Goal: Transaction & Acquisition: Obtain resource

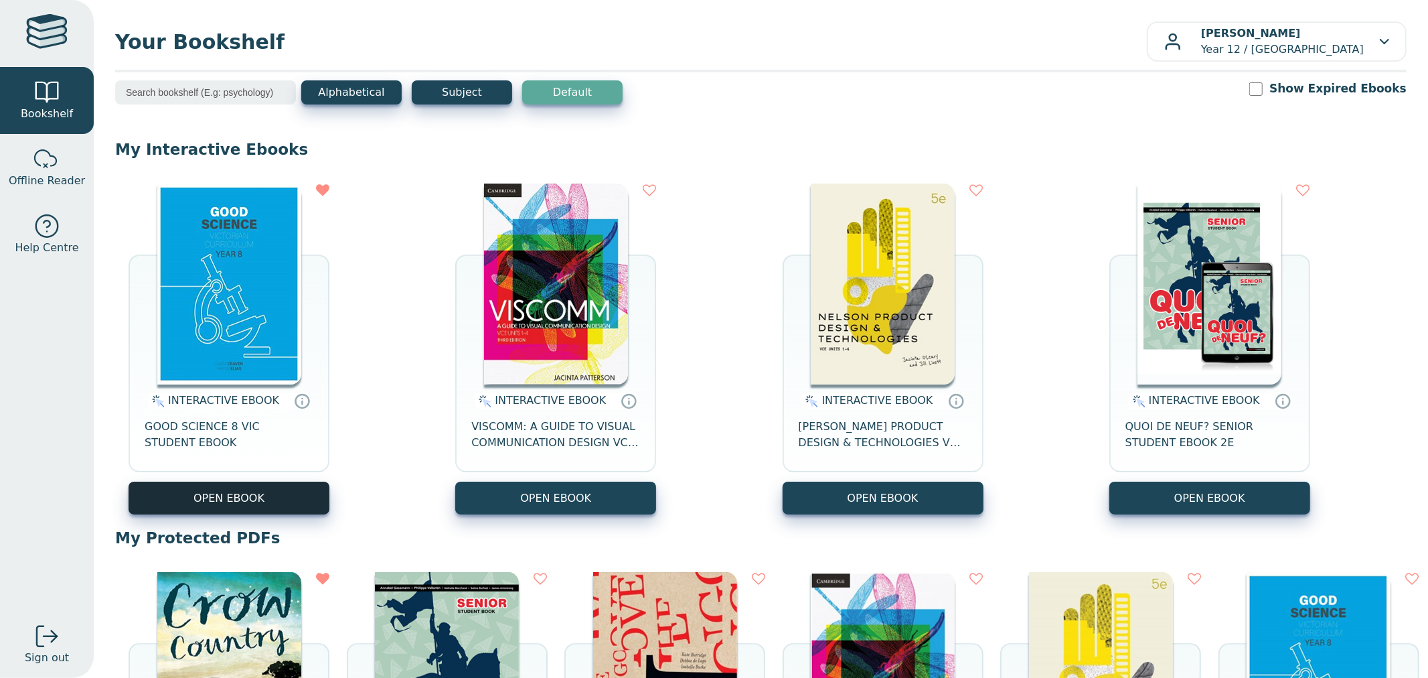
click at [239, 493] on button "OPEN EBOOK" at bounding box center [229, 497] width 201 height 33
click at [1231, 304] on img at bounding box center [1210, 283] width 144 height 201
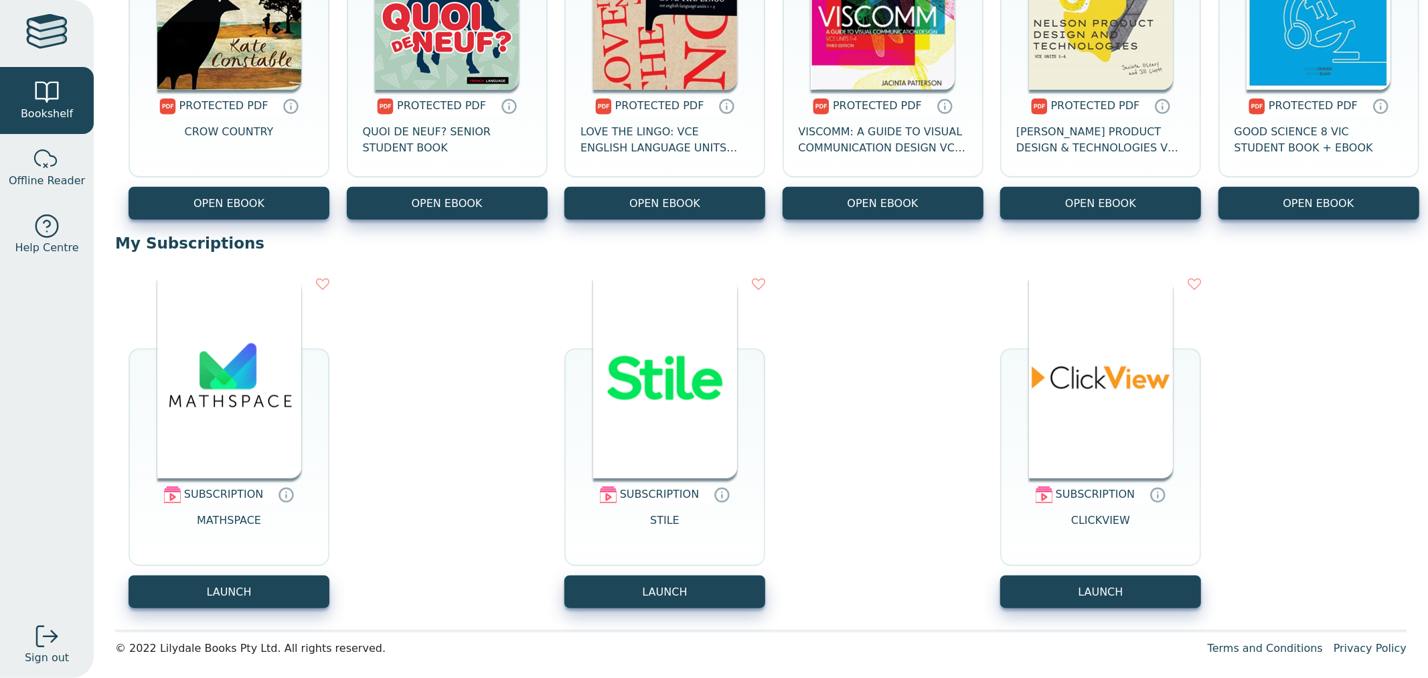
scroll to position [1040, 0]
click at [181, 383] on img at bounding box center [229, 377] width 144 height 201
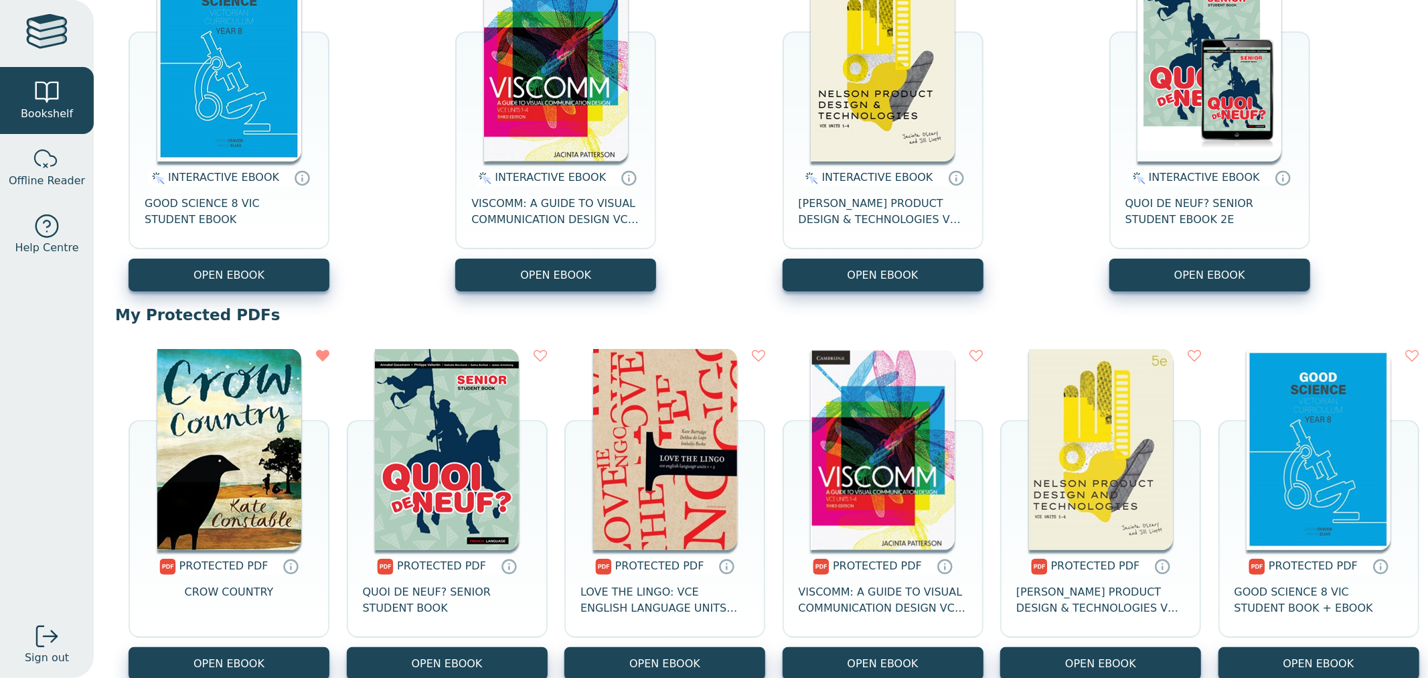
scroll to position [372, 0]
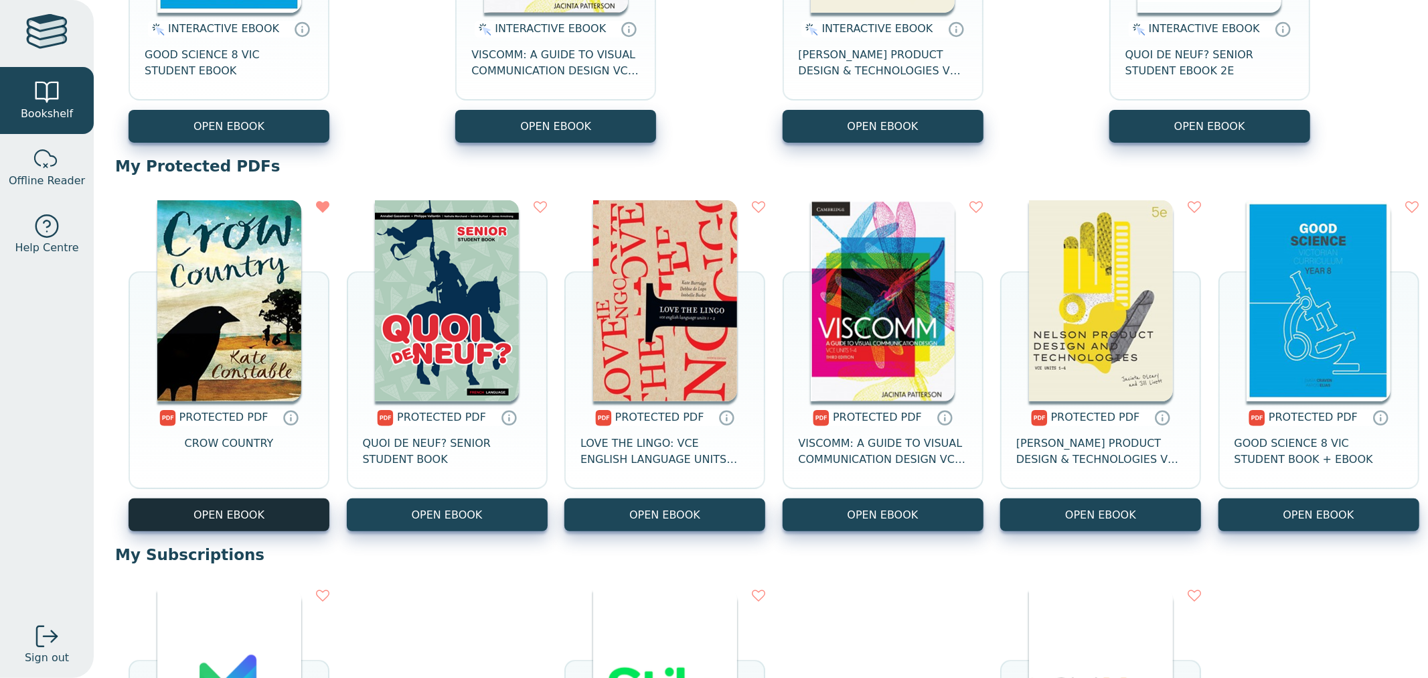
click at [231, 512] on link "OPEN EBOOK" at bounding box center [229, 514] width 201 height 33
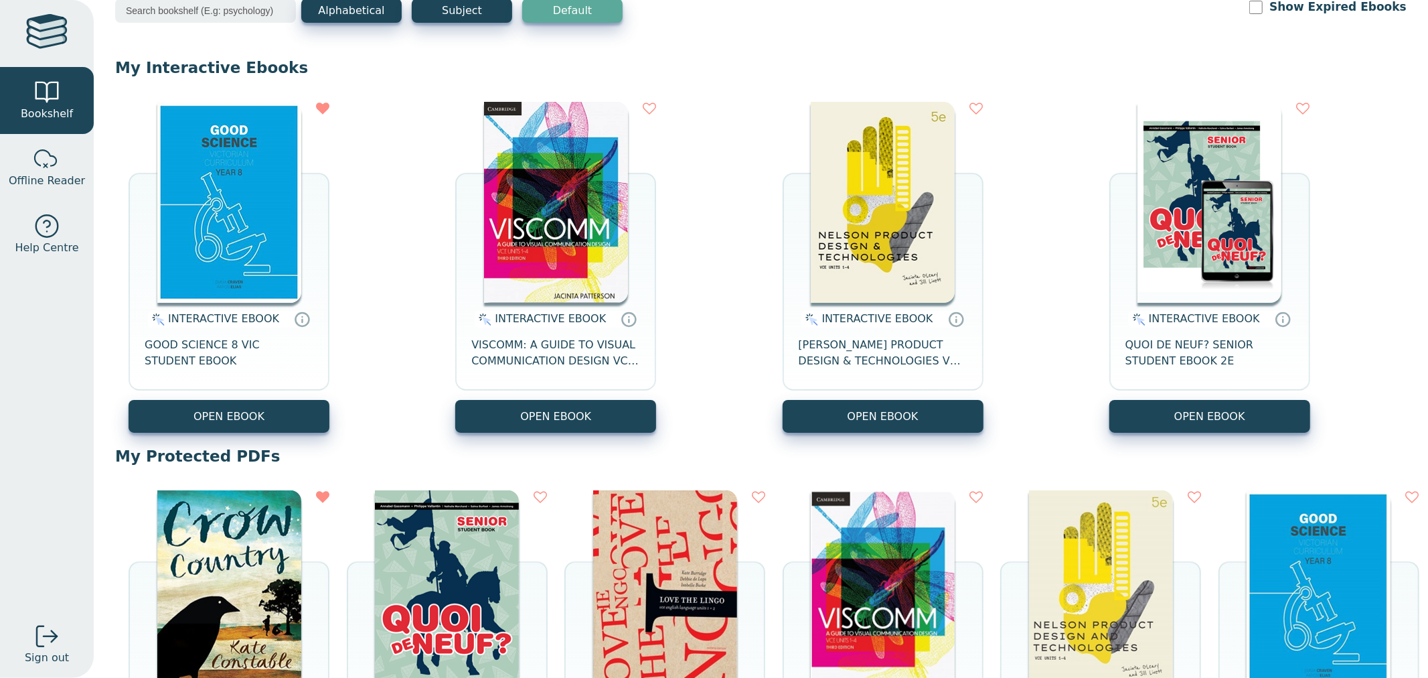
scroll to position [0, 0]
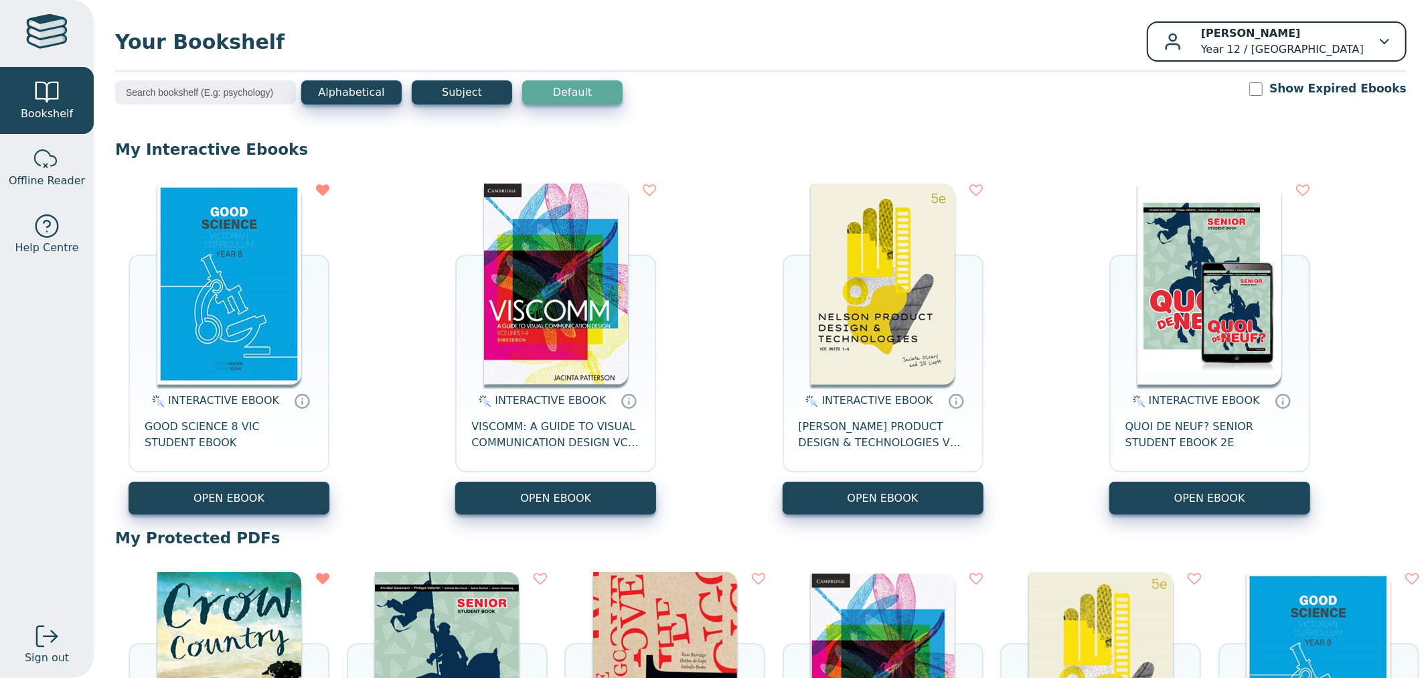
click at [1368, 46] on div "Lily Dale Year 12 / Mount Lilydale Mercy College" at bounding box center [1276, 41] width 225 height 32
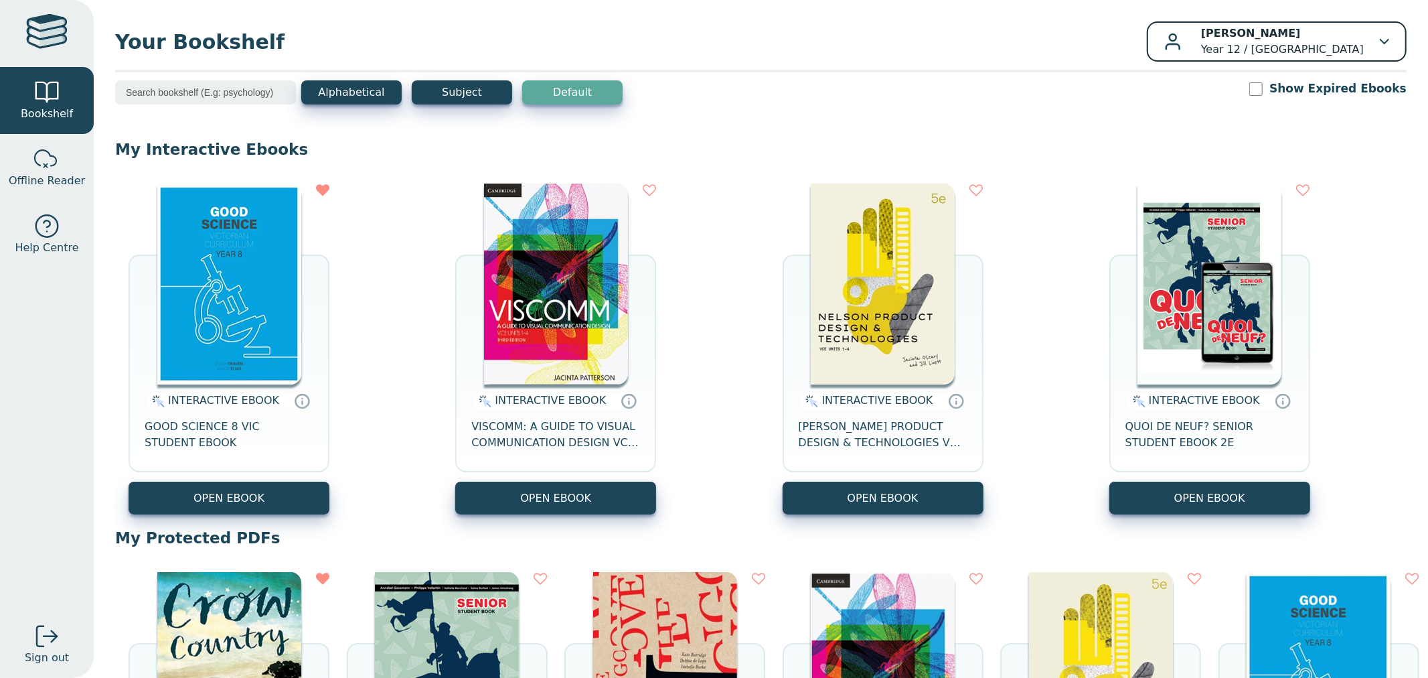
click at [1385, 33] on button "Lily Dale Year 12 / Mount Lilydale Mercy College" at bounding box center [1277, 41] width 260 height 40
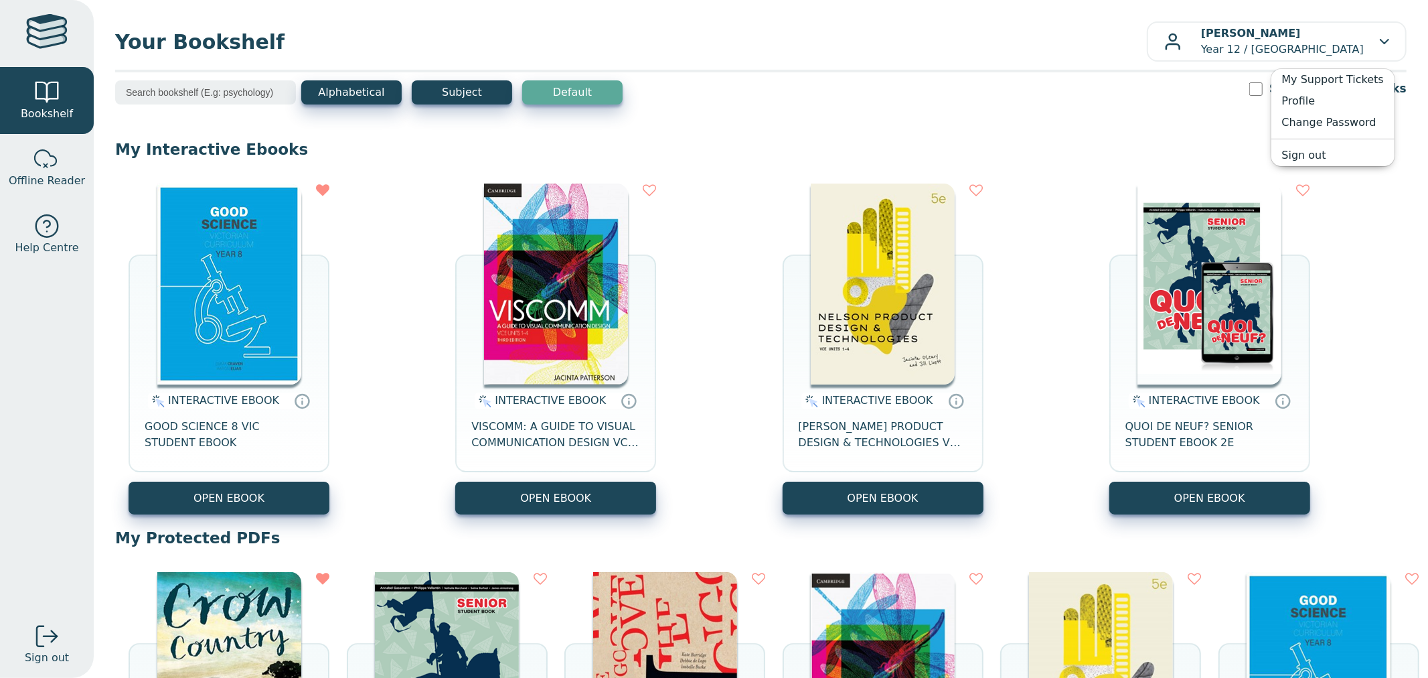
click at [1078, 108] on div "Alphabetical Subject Default Show Expired Ebooks" at bounding box center [761, 101] width 1292 height 42
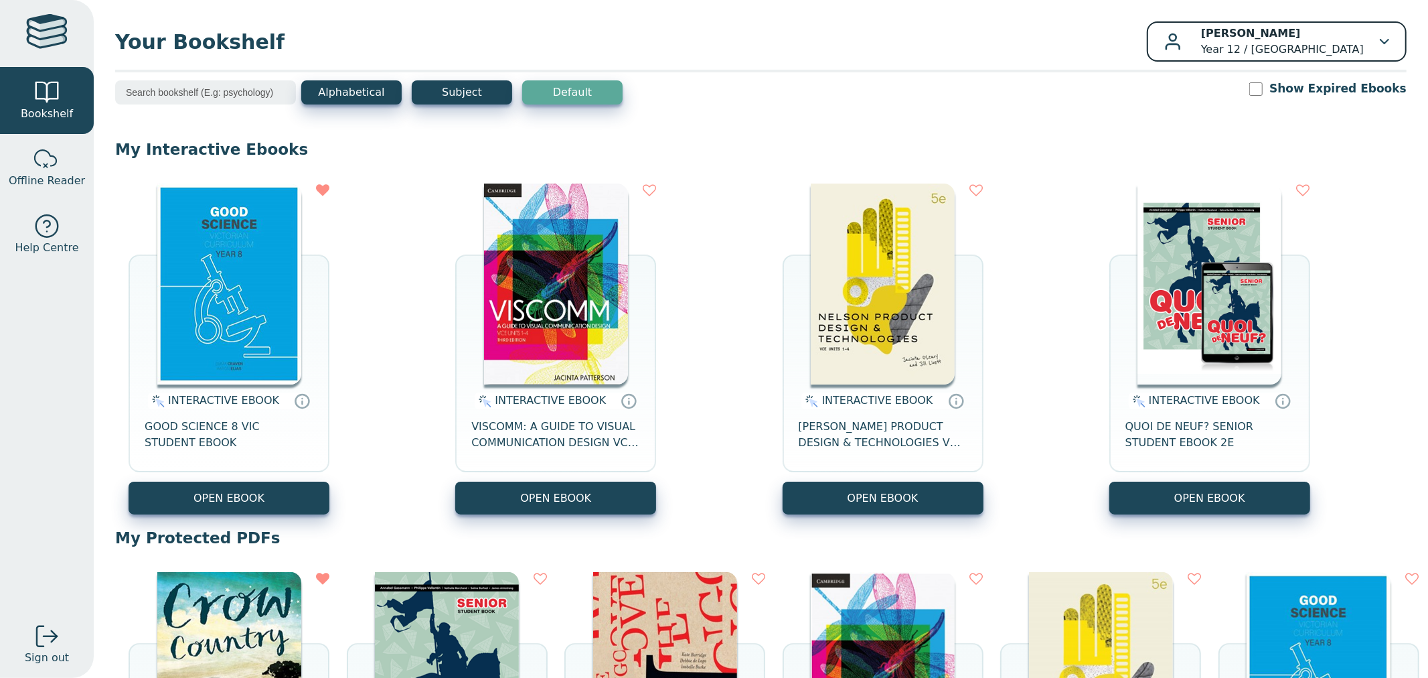
click at [1257, 46] on p "Lily Dale Year 12 / Mount Lilydale Mercy College" at bounding box center [1282, 41] width 163 height 32
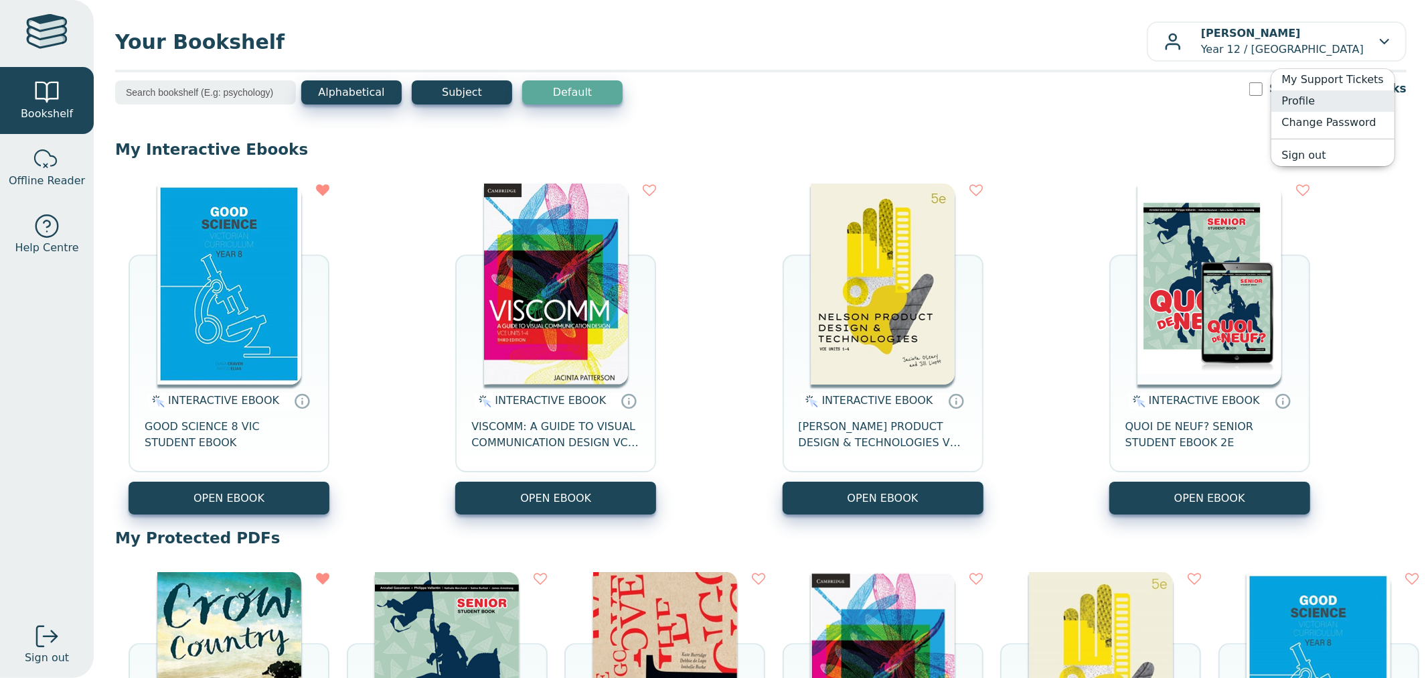
click at [1336, 98] on link "Profile" at bounding box center [1332, 100] width 123 height 21
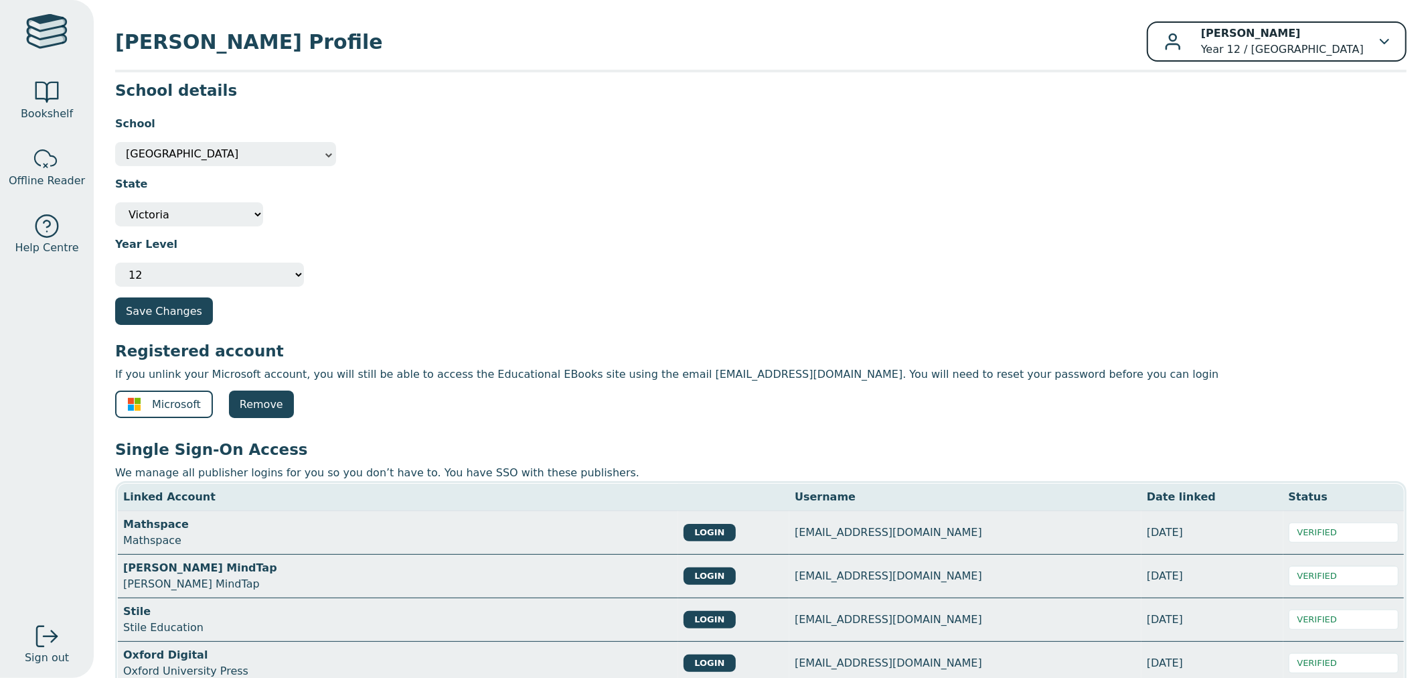
click at [1378, 52] on div "[PERSON_NAME] Year 12 / [GEOGRAPHIC_DATA]" at bounding box center [1276, 41] width 225 height 32
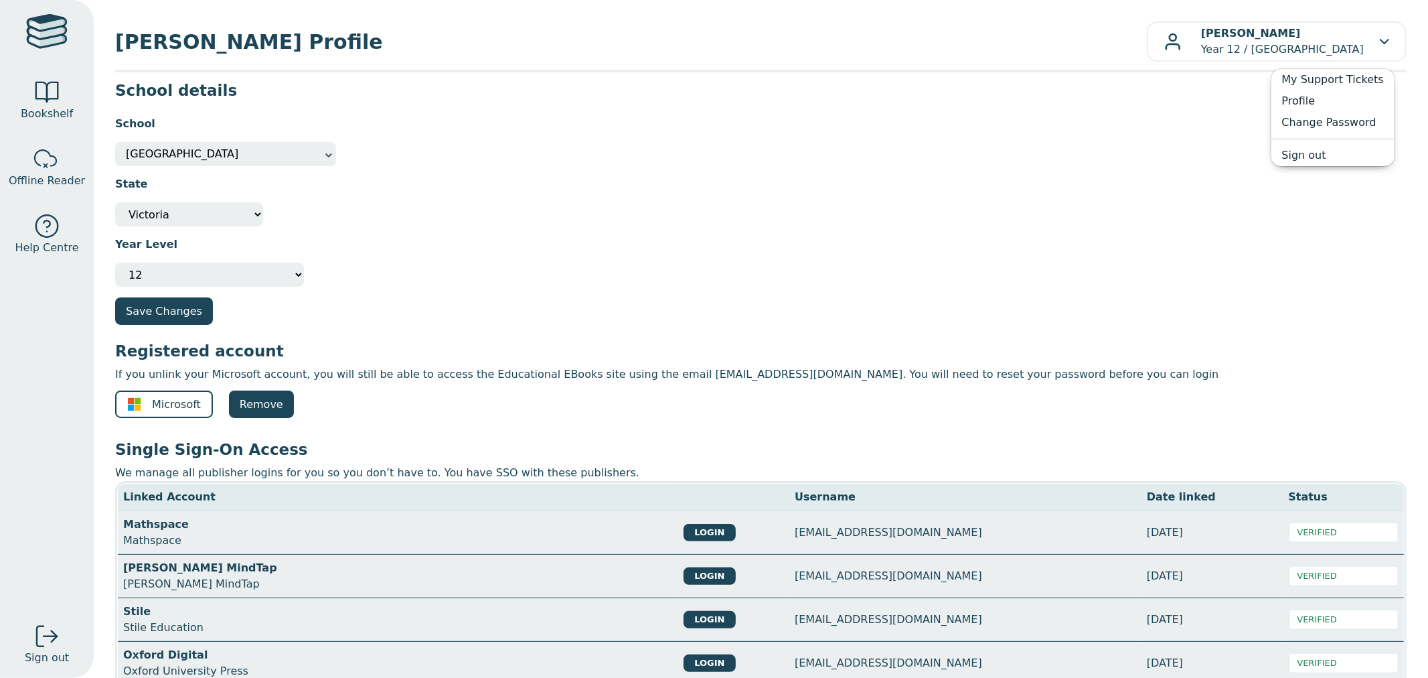
click at [787, 208] on div "State Not Specified [GEOGRAPHIC_DATA] International [GEOGRAPHIC_DATA] [GEOGRAPH…" at bounding box center [761, 196] width 1292 height 60
click at [27, 25] on div at bounding box center [47, 33] width 42 height 39
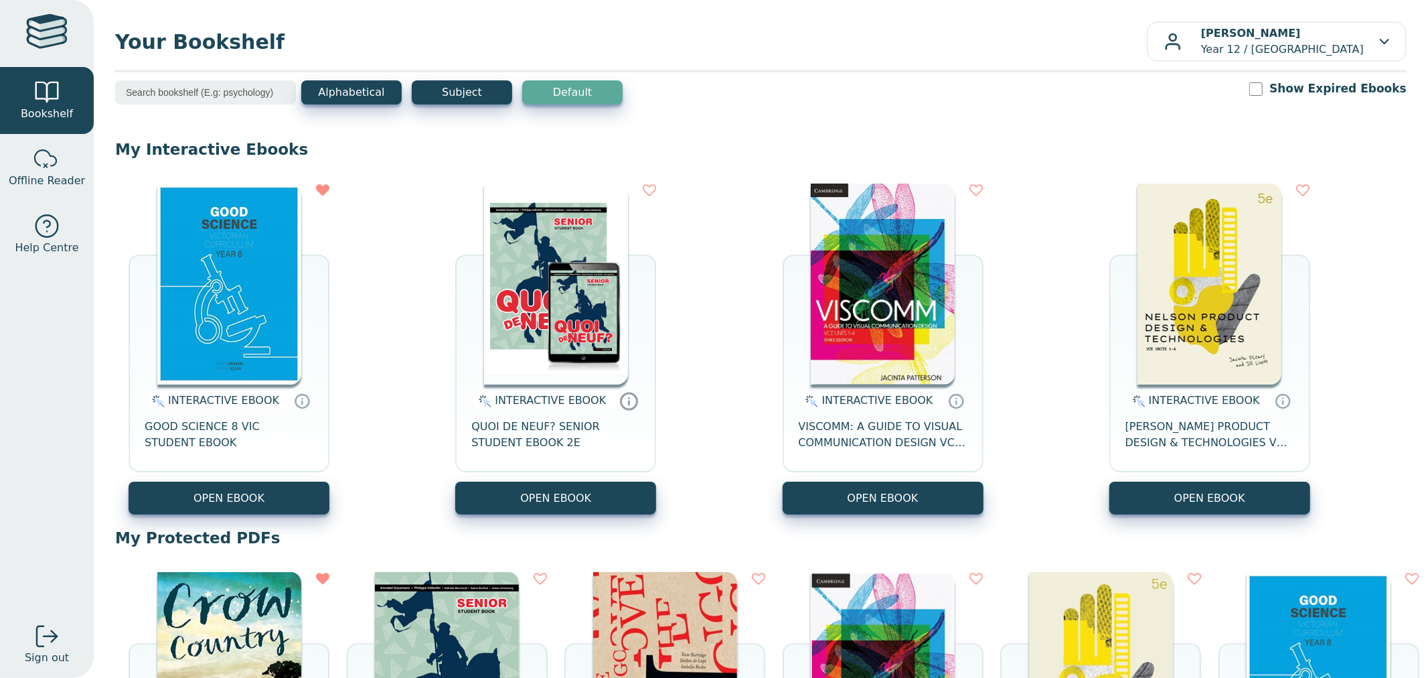
click at [619, 405] on icon at bounding box center [629, 400] width 20 height 19
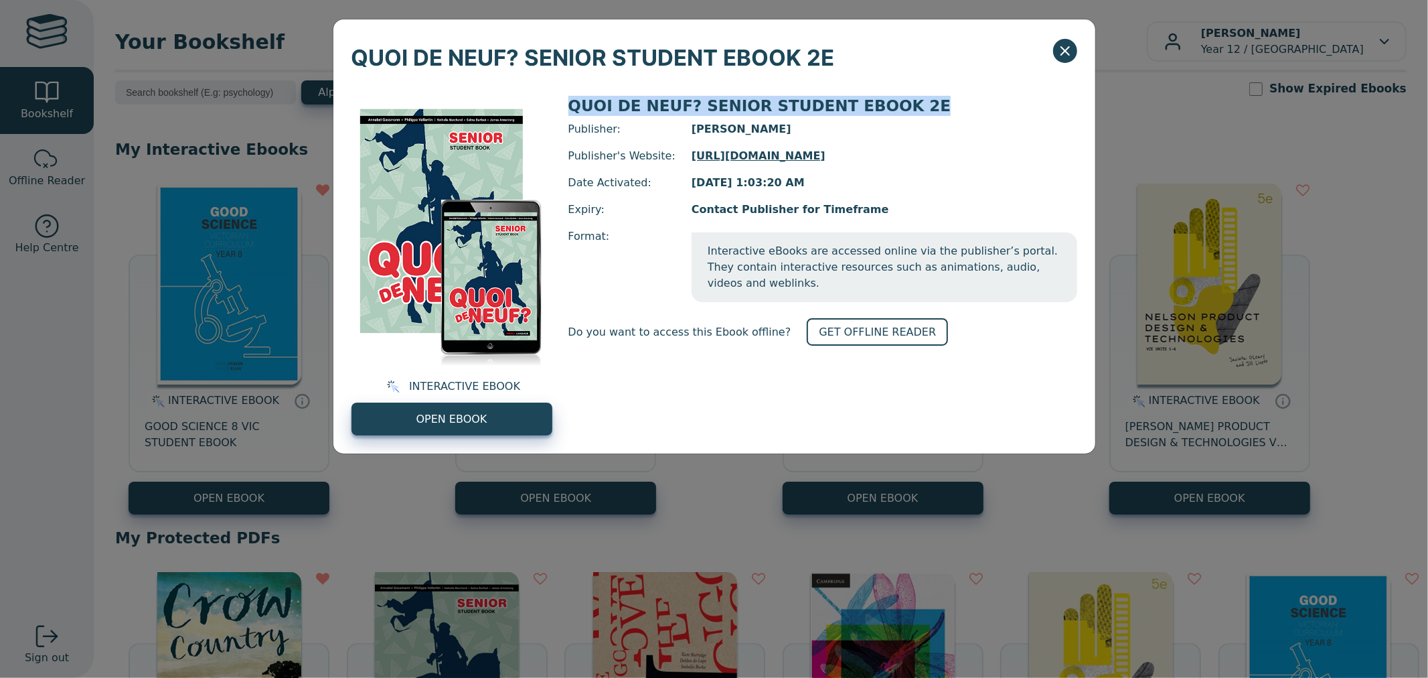
drag, startPoint x: 570, startPoint y: 108, endPoint x: 891, endPoint y: 109, distance: 321.4
click at [891, 109] on span "QUOI DE NEUF? SENIOR STUDENT EBOOK 2E" at bounding box center [759, 105] width 383 height 17
copy span "QUOI DE NEUF? SENIOR STUDENT EBOOK 2E"
click at [1065, 54] on icon "Close" at bounding box center [1065, 51] width 16 height 16
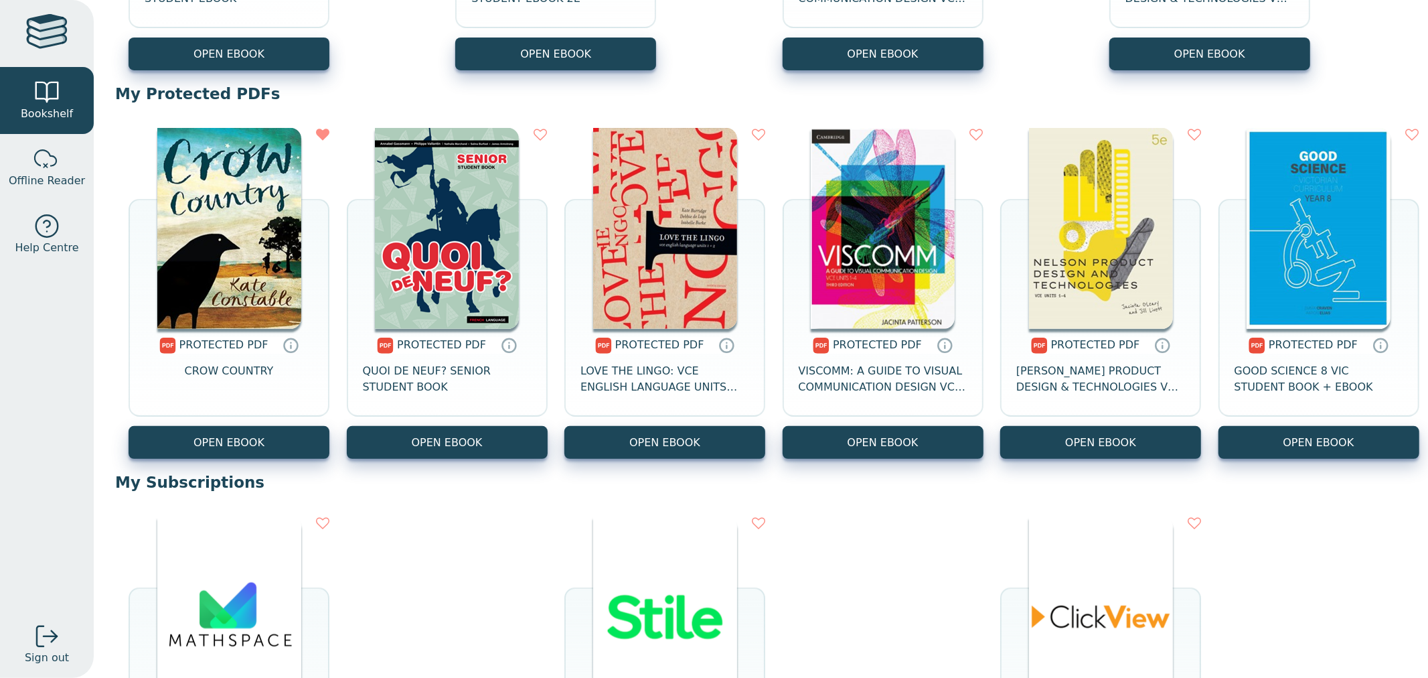
scroll to position [446, 0]
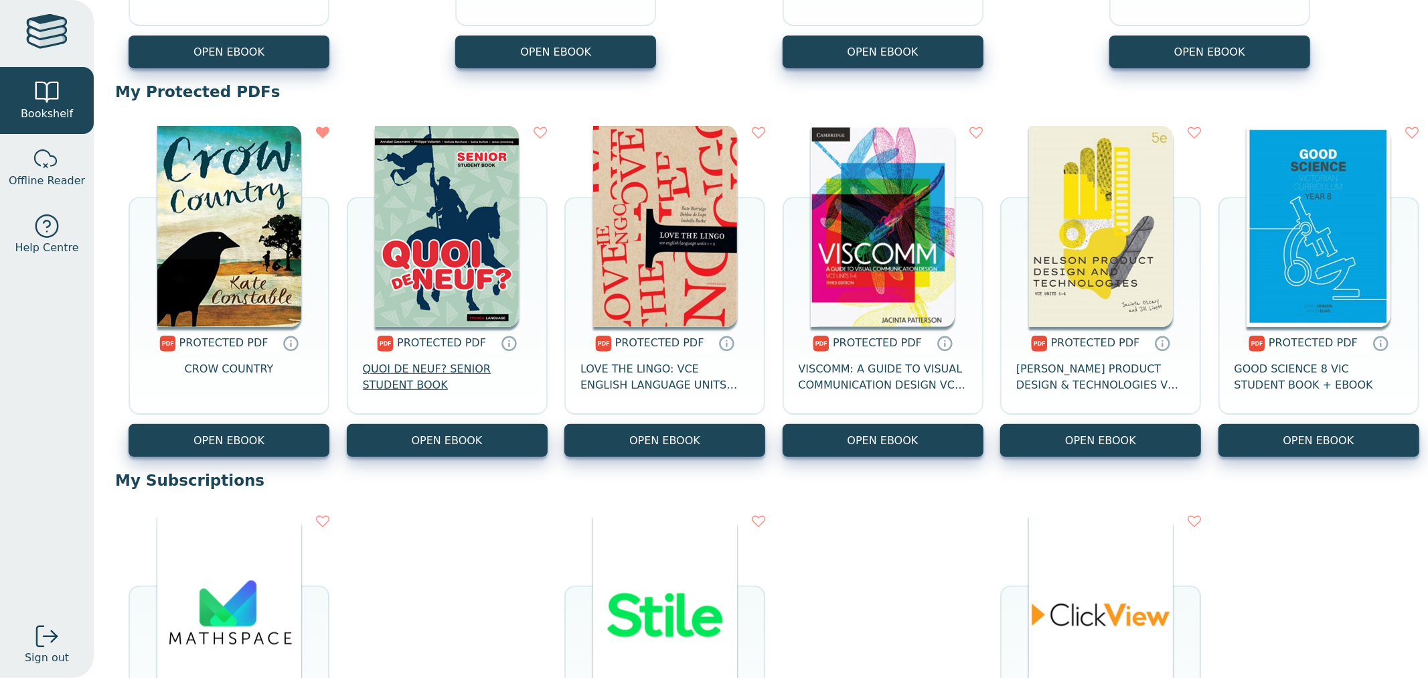
click at [470, 372] on span "QUOI DE NEUF? SENIOR STUDENT BOOK" at bounding box center [447, 377] width 169 height 32
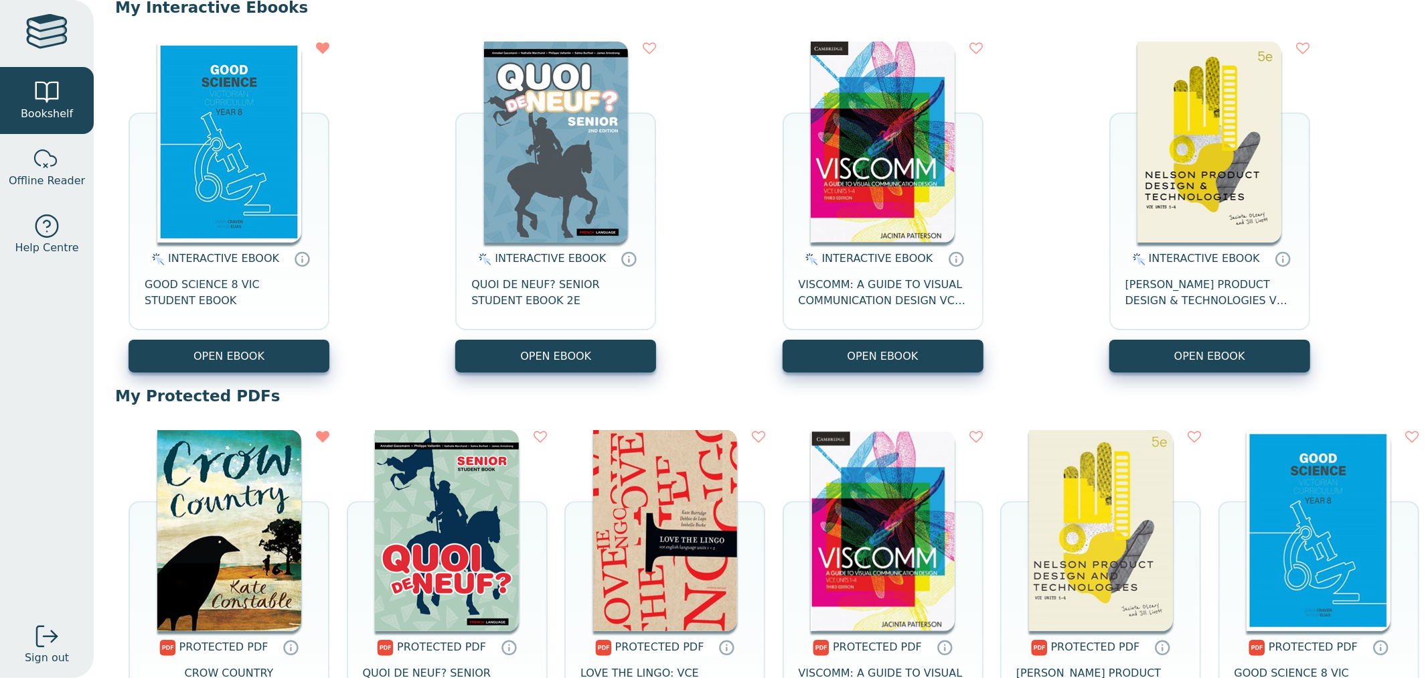
scroll to position [74, 0]
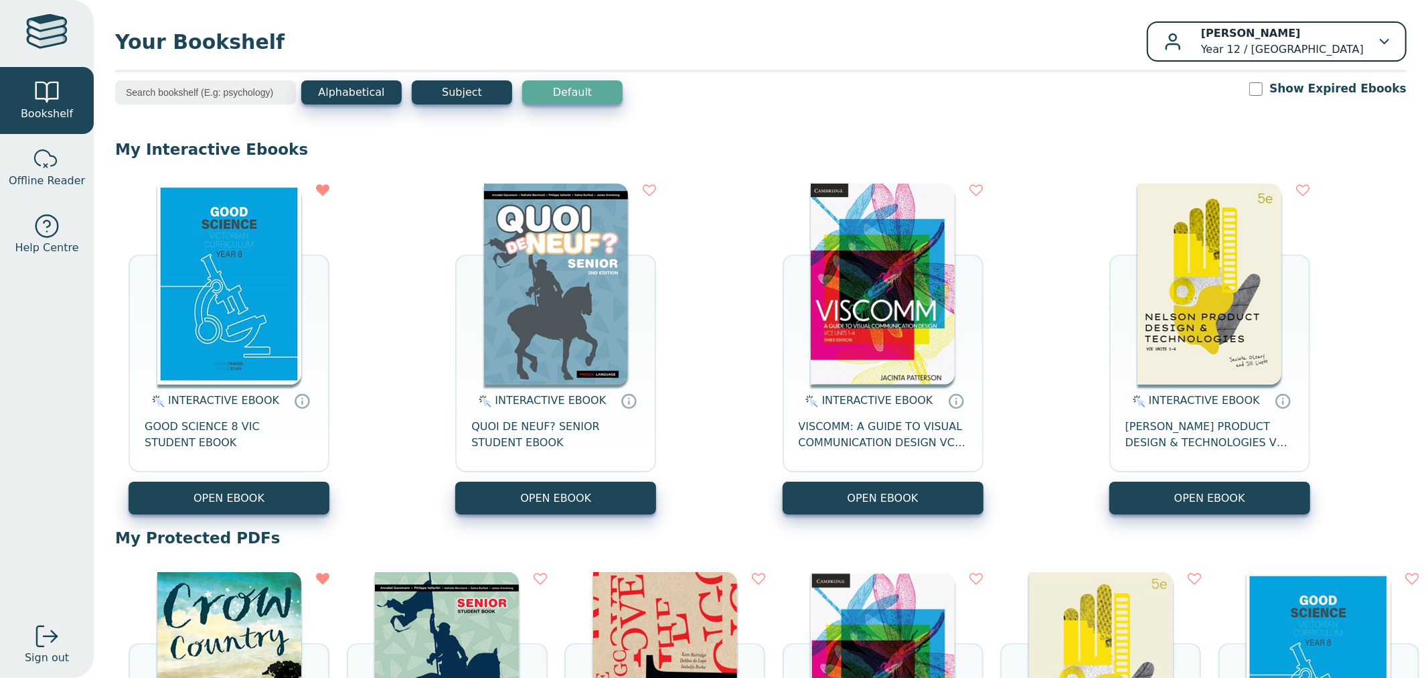
click at [1320, 34] on p "Lily Dale Year 12 / Mount Lilydale Mercy College" at bounding box center [1282, 41] width 163 height 32
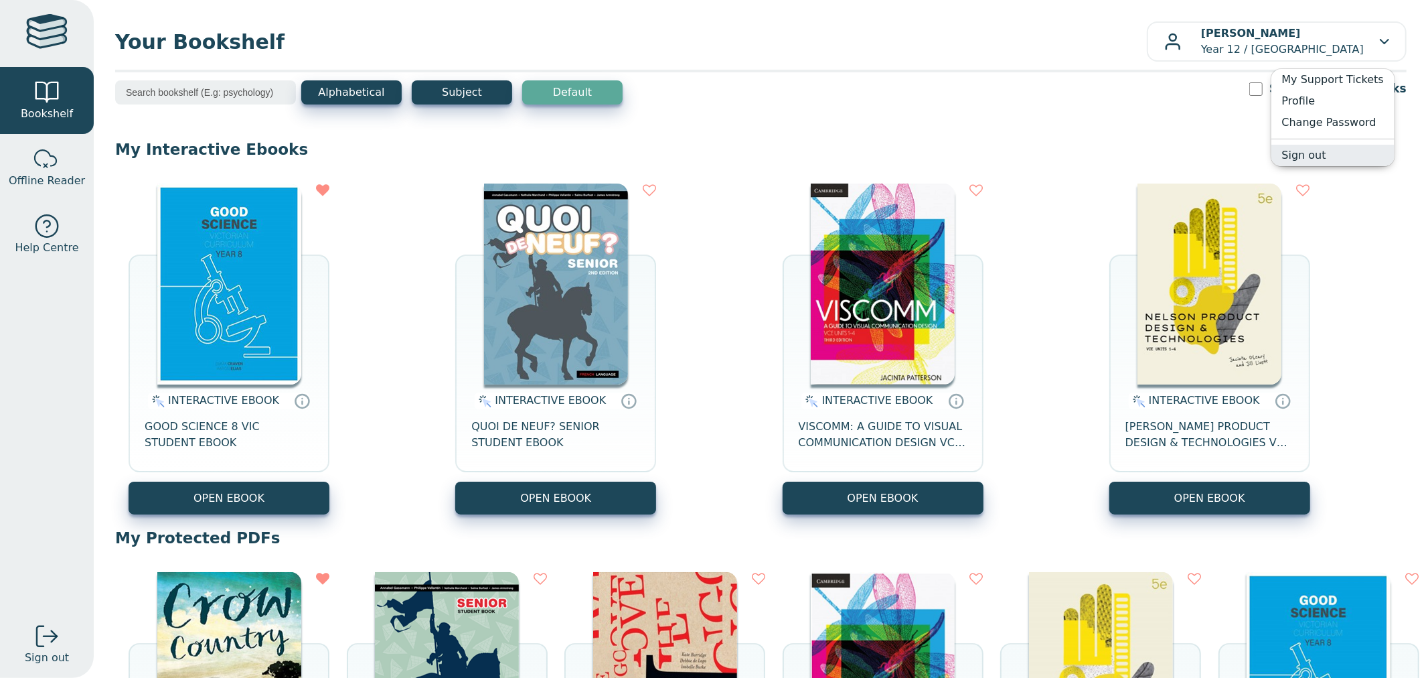
click at [1311, 156] on link "Sign out" at bounding box center [1332, 155] width 123 height 21
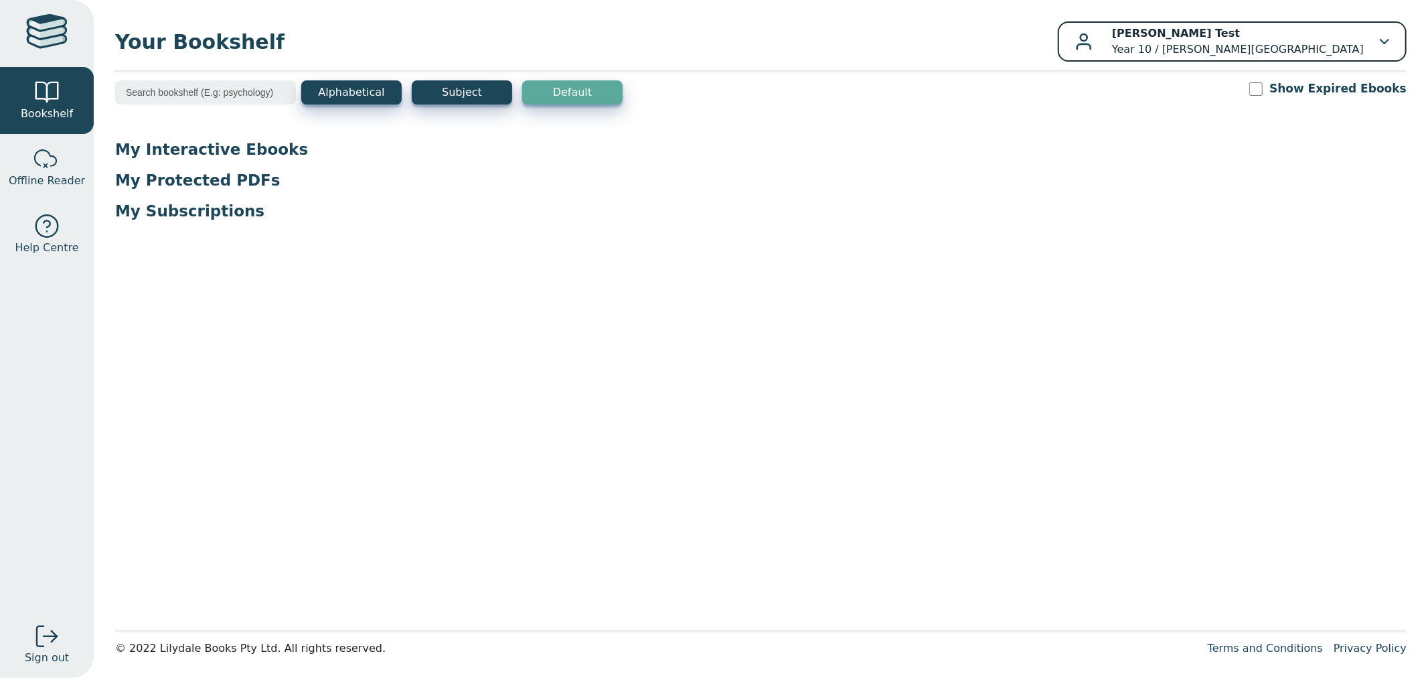
click at [1231, 50] on p "Ayesha Test Year 10 / Oxley Christian College" at bounding box center [1238, 41] width 252 height 32
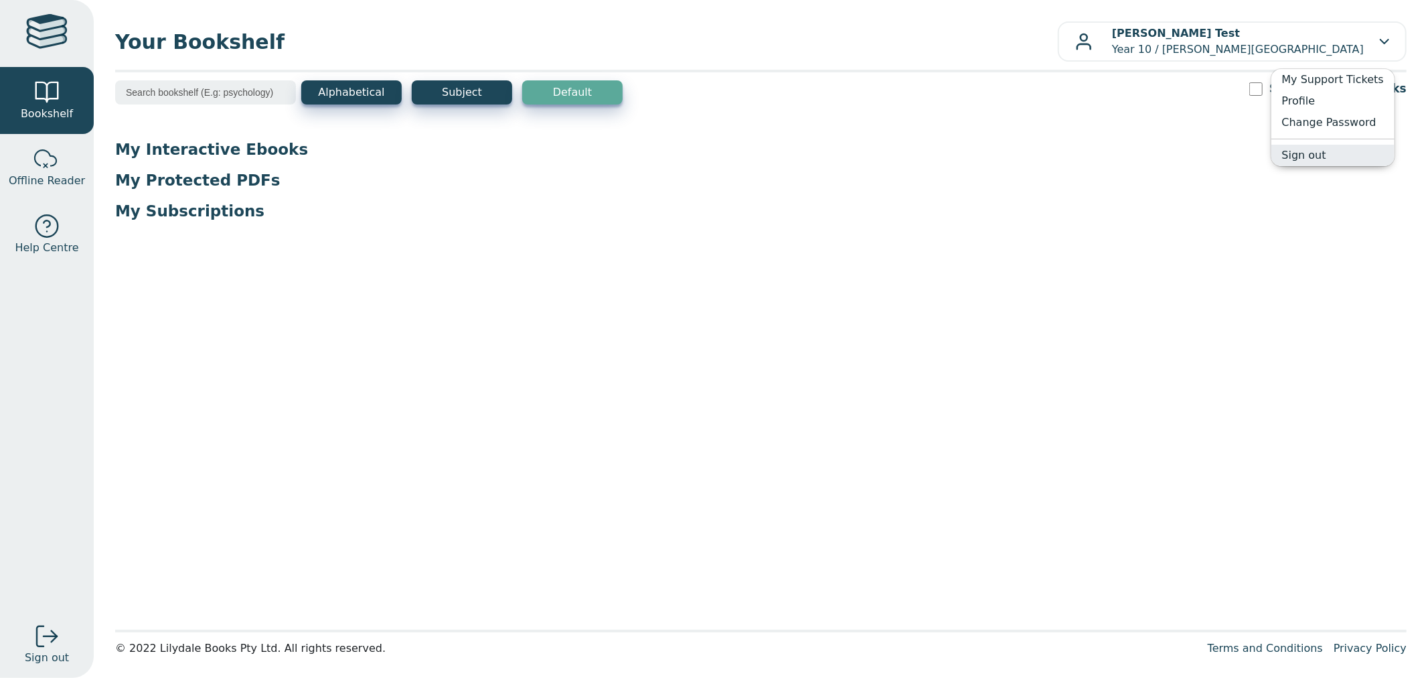
click at [1331, 163] on link "Sign out" at bounding box center [1332, 155] width 123 height 21
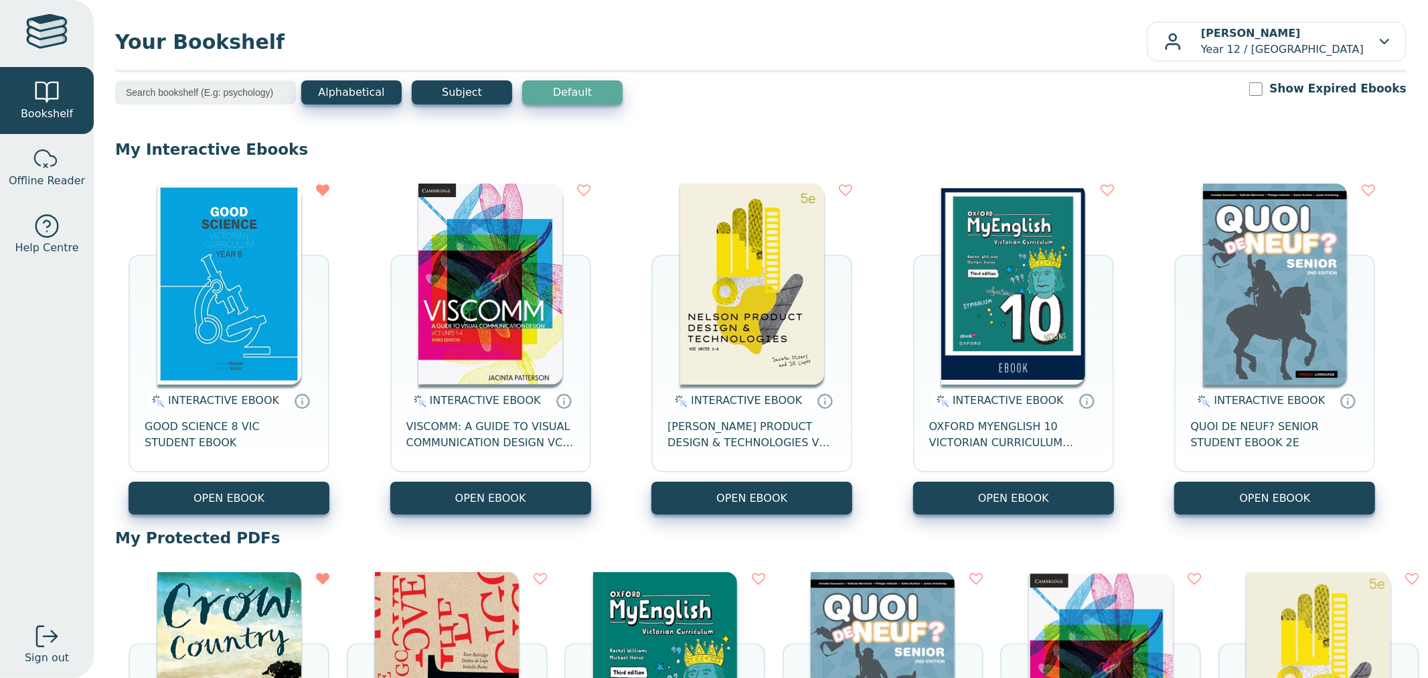
scroll to position [74, 0]
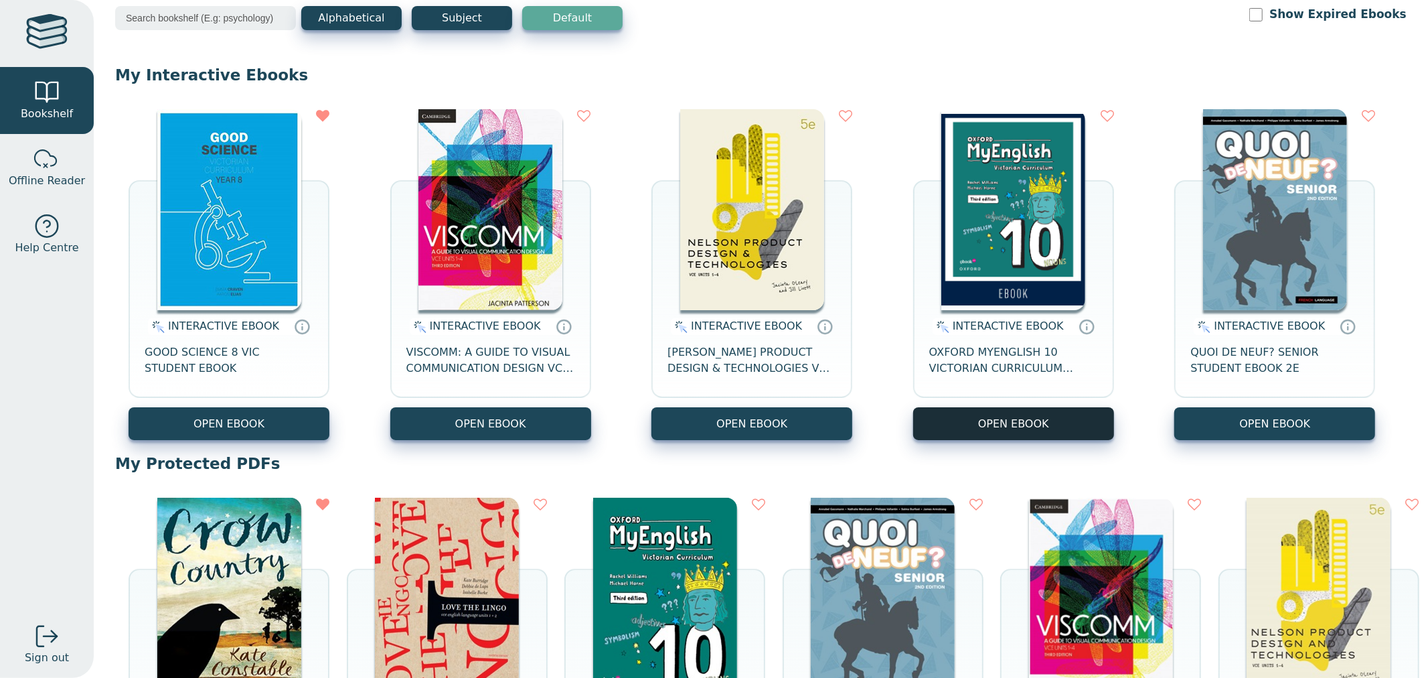
click at [1058, 412] on button "OPEN EBOOK" at bounding box center [1013, 423] width 201 height 33
click at [1026, 414] on button "OPEN EBOOK" at bounding box center [1013, 423] width 201 height 33
click at [1405, 201] on div "Your Bookshelf Lily Dale Year 12 / Mount Lilydale Mercy College My Support Tick…" at bounding box center [761, 339] width 1334 height 678
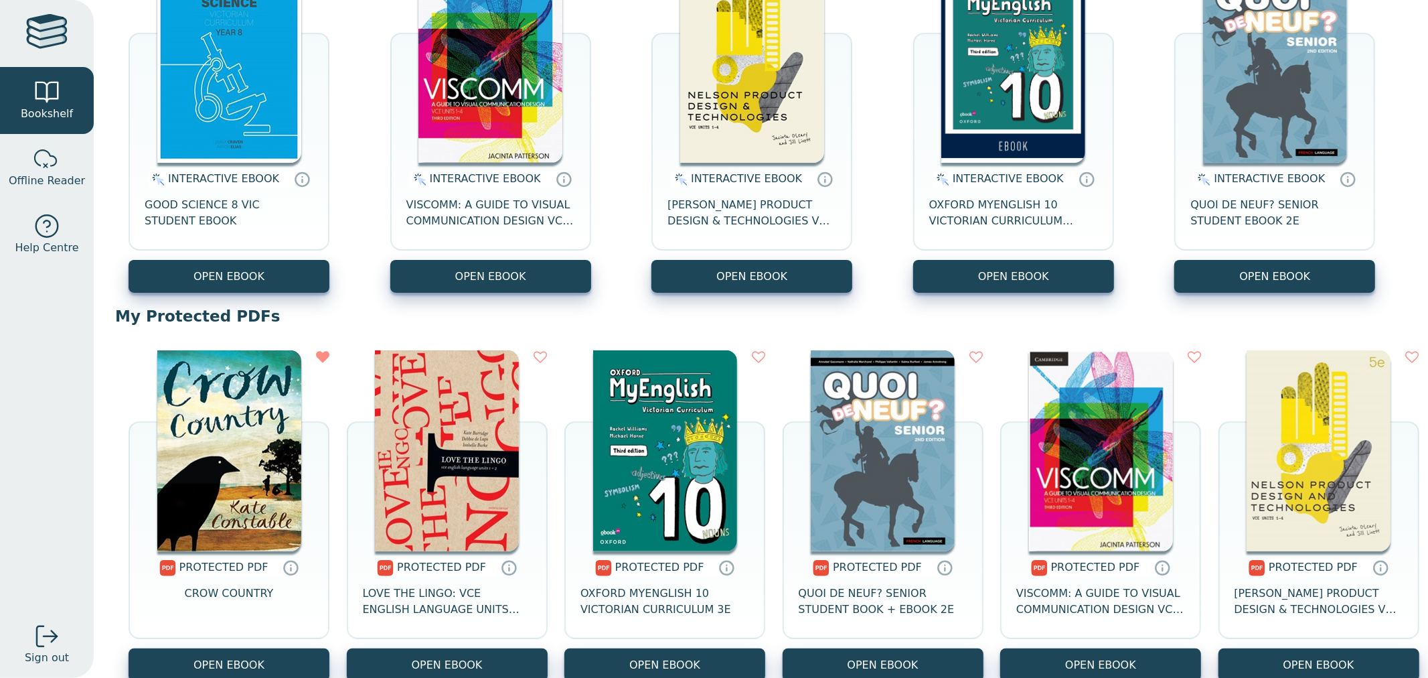
scroll to position [0, 0]
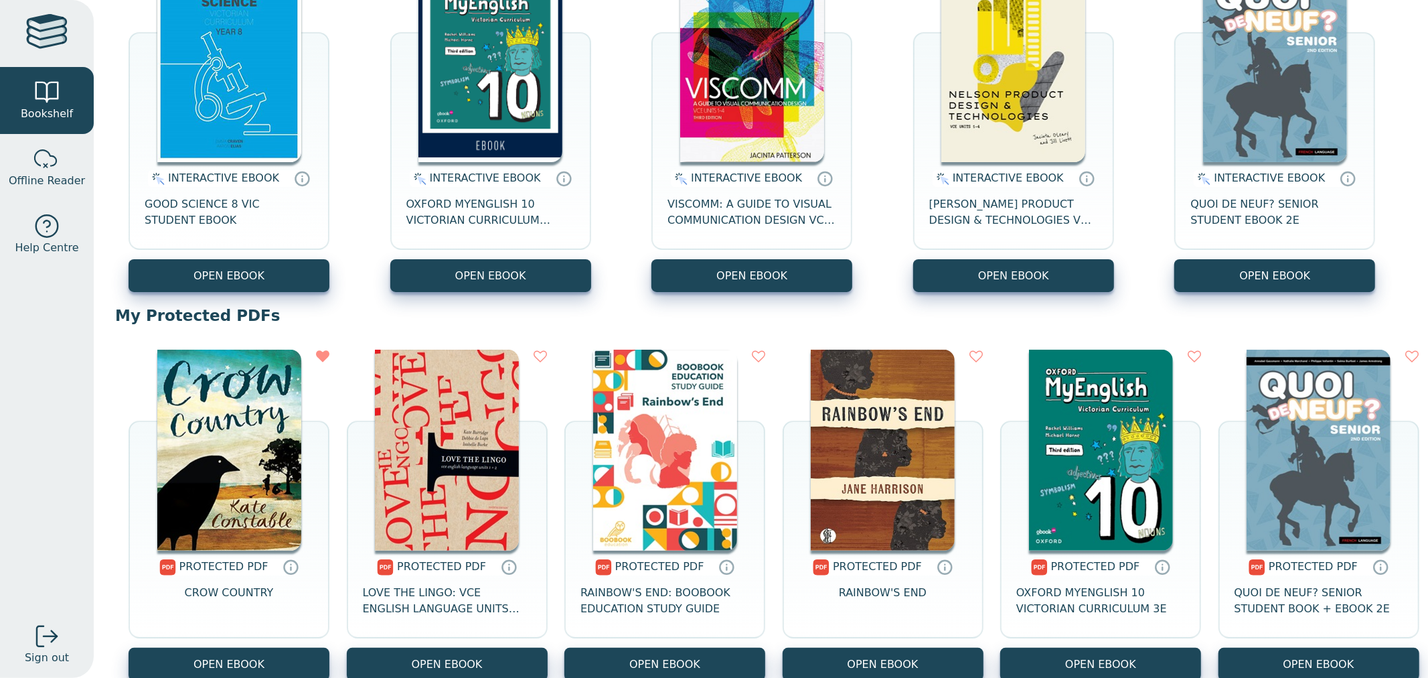
scroll to position [223, 0]
